Goal: Navigation & Orientation: Find specific page/section

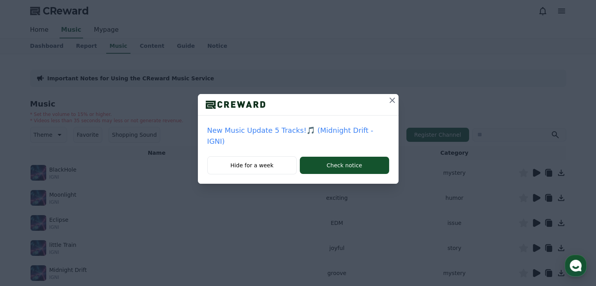
click at [388, 101] on icon at bounding box center [392, 100] width 9 height 9
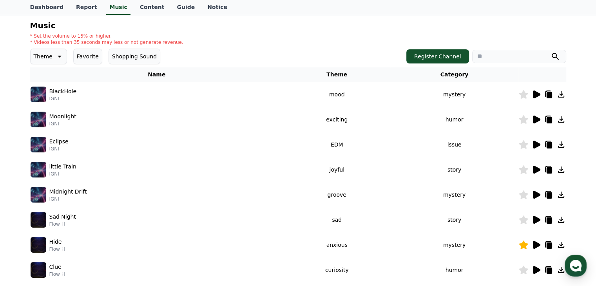
scroll to position [78, 0]
click at [536, 93] on icon at bounding box center [536, 95] width 7 height 8
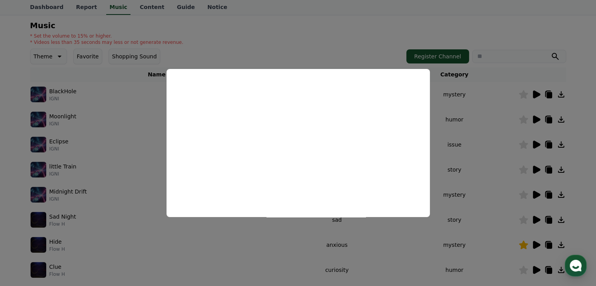
click at [279, 47] on button "close modal" at bounding box center [298, 143] width 596 height 286
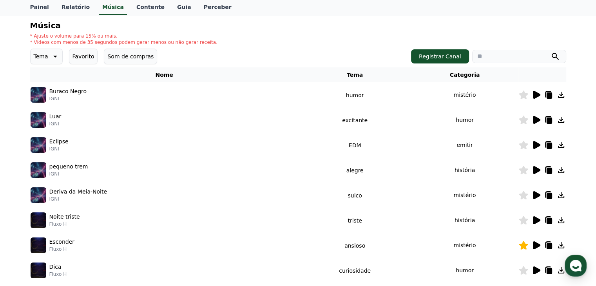
click at [50, 57] on icon at bounding box center [54, 56] width 9 height 9
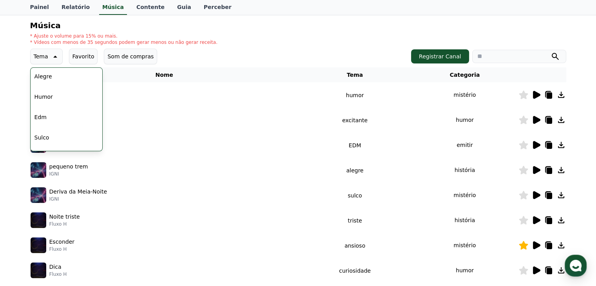
scroll to position [205, 0]
click at [53, 77] on div "Todos Fantasia Curiosidade Escuro Brilhante Estourando Excitante Torção Majesto…" at bounding box center [66, 65] width 71 height 405
click at [44, 76] on font "Alegre" at bounding box center [44, 76] width 18 height 6
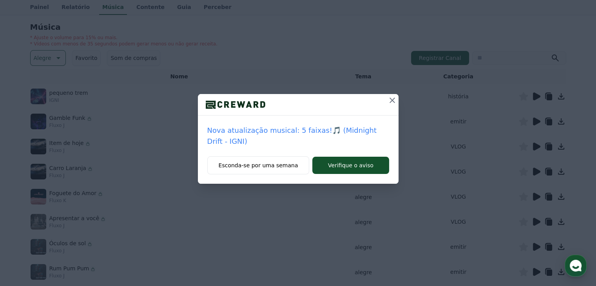
scroll to position [78, 0]
click at [392, 102] on icon at bounding box center [392, 100] width 9 height 9
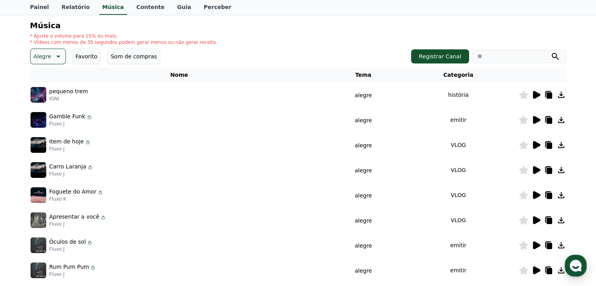
click at [535, 97] on icon at bounding box center [536, 95] width 7 height 8
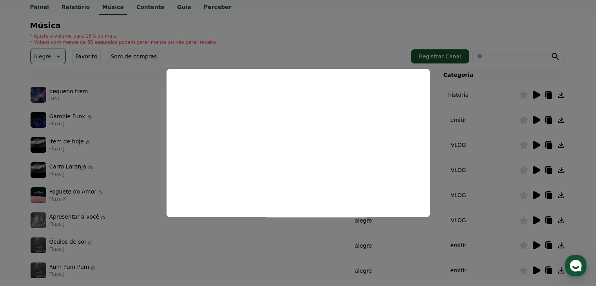
click at [390, 30] on button "close modal" at bounding box center [298, 143] width 596 height 286
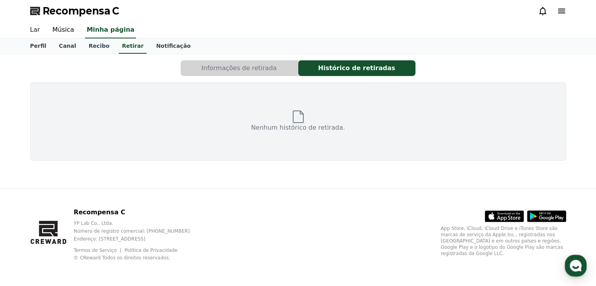
click at [36, 29] on font "Lar" at bounding box center [35, 29] width 10 height 7
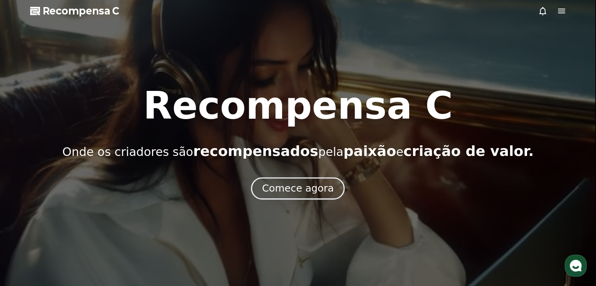
click at [303, 191] on font "Comece agora" at bounding box center [298, 188] width 72 height 11
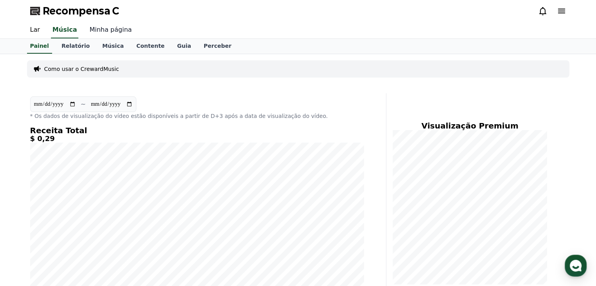
click at [97, 33] on font "Minha página" at bounding box center [110, 29] width 42 height 7
select select "**********"
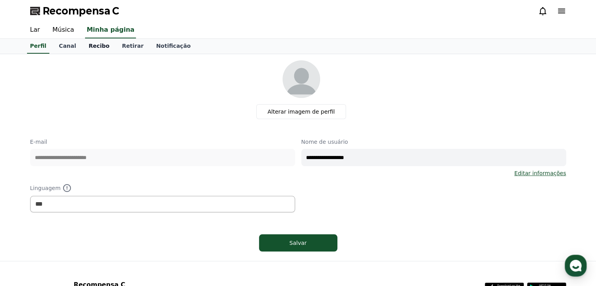
click at [92, 47] on font "Recibo" at bounding box center [99, 46] width 21 height 6
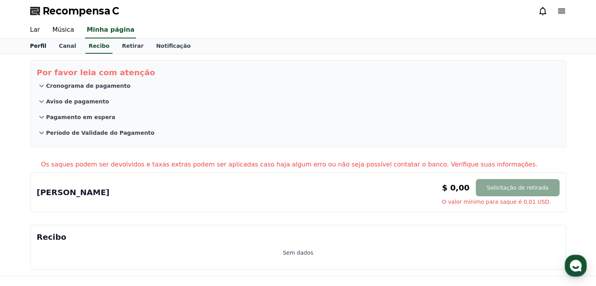
click at [46, 47] on link "Perfil" at bounding box center [38, 46] width 29 height 15
select select "**********"
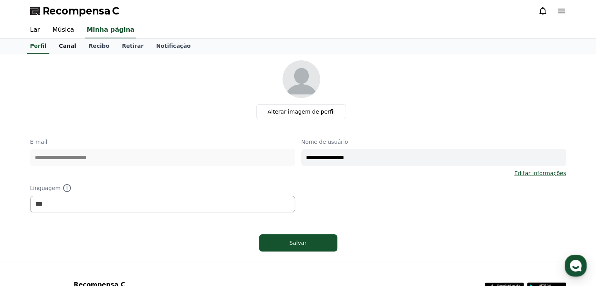
click at [60, 46] on font "Canal" at bounding box center [67, 46] width 17 height 6
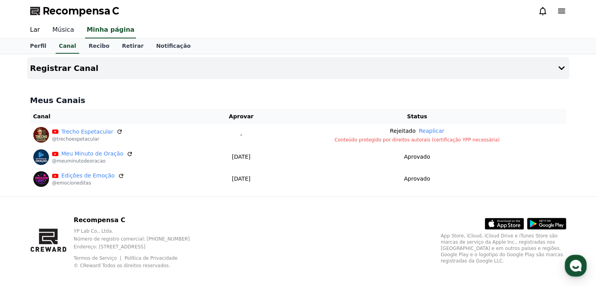
click at [63, 32] on font "Música" at bounding box center [64, 29] width 22 height 7
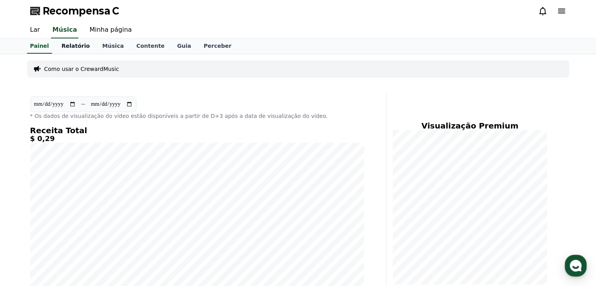
click at [76, 44] on font "Relatório" at bounding box center [76, 46] width 28 height 6
